Goal: Task Accomplishment & Management: Manage account settings

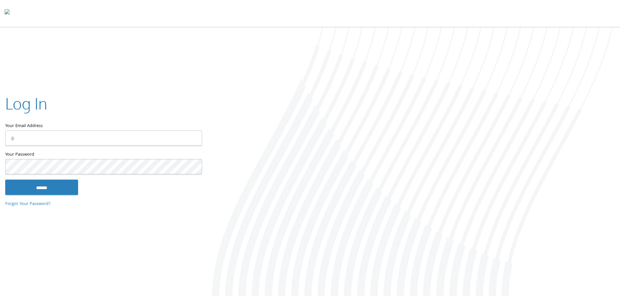
click at [190, 138] on keeper-lock "Open Keeper Popup" at bounding box center [193, 138] width 8 height 8
type input "**********"
click at [63, 191] on input "******" at bounding box center [41, 188] width 73 height 16
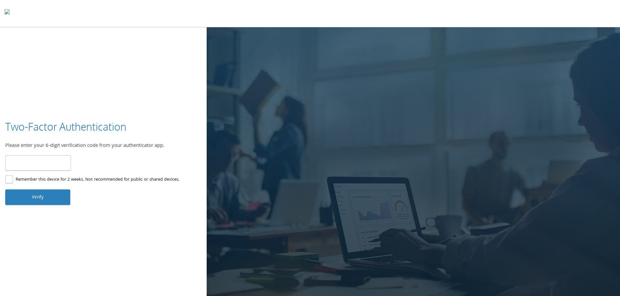
click at [433, 13] on div at bounding box center [310, 13] width 620 height 27
